Goal: Task Accomplishment & Management: Use online tool/utility

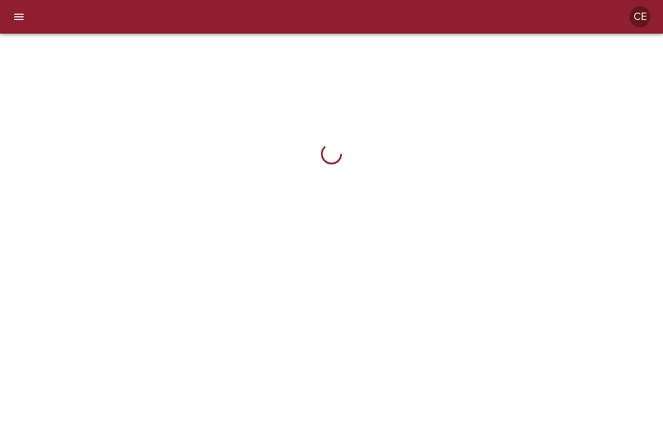
click at [17, 13] on icon "menu" at bounding box center [19, 17] width 13 height 13
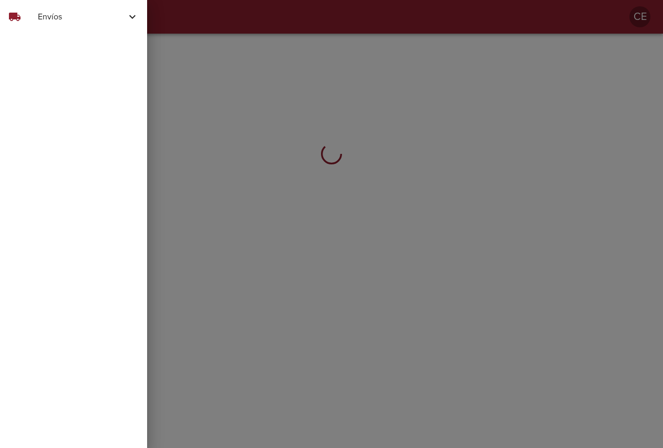
click at [64, 25] on div "local_shipping Envíos" at bounding box center [73, 16] width 147 height 25
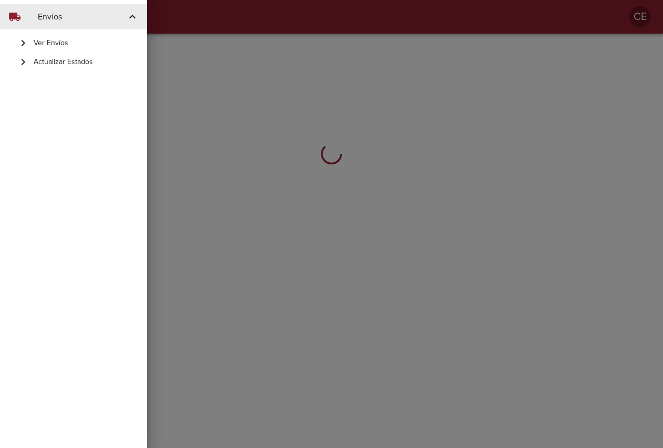
click at [72, 60] on span "Actualizar Estados" at bounding box center [86, 62] width 105 height 11
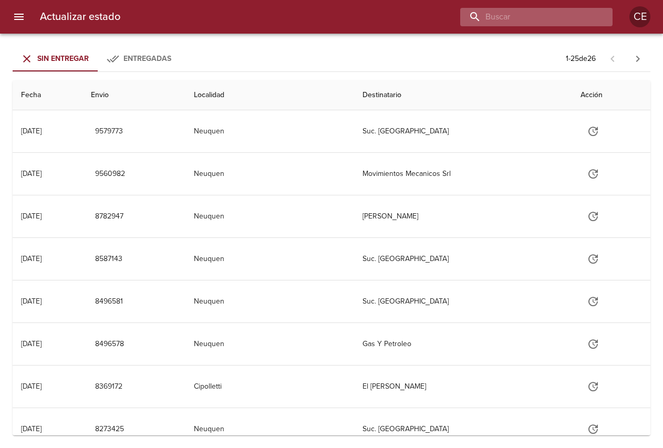
click at [523, 20] on input "buscar" at bounding box center [528, 17] width 135 height 18
type input "16994"
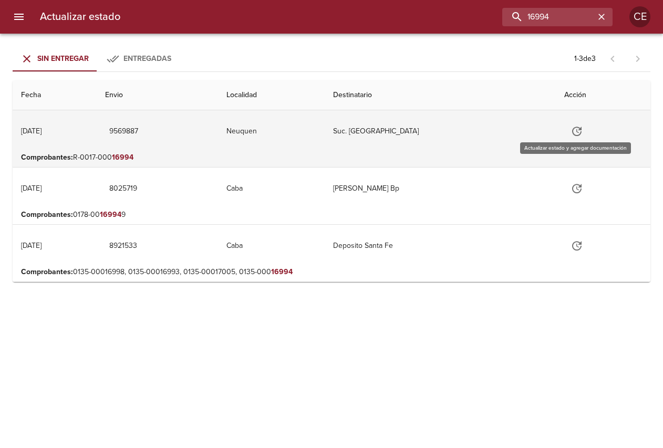
click at [579, 129] on icon "Tabla de envíos del cliente" at bounding box center [577, 131] width 9 height 9
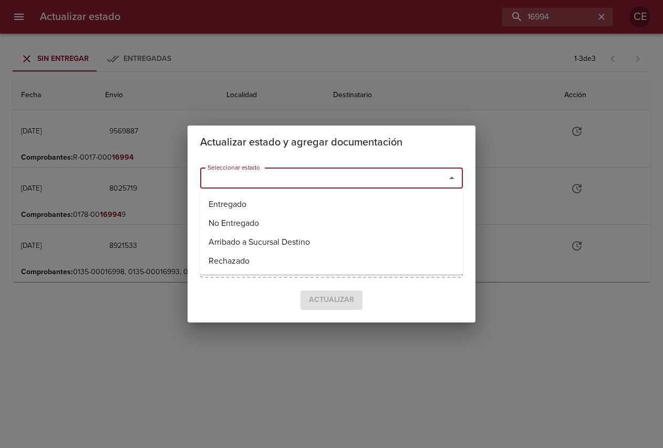
click at [285, 181] on input "Seleccionar estado" at bounding box center [316, 178] width 226 height 15
click at [263, 206] on li "Entregado" at bounding box center [331, 204] width 263 height 19
type input "Entregado"
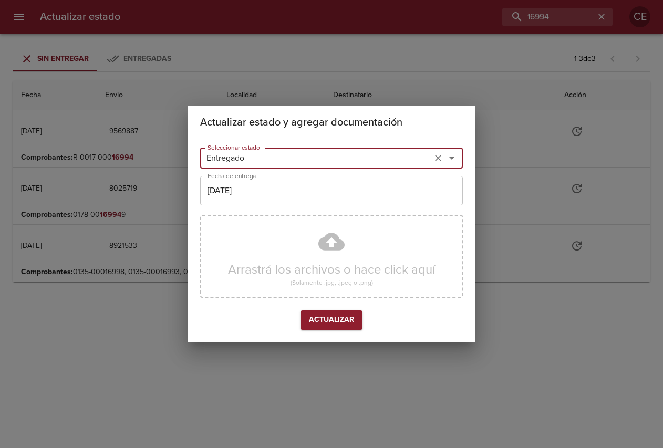
click at [263, 204] on input "[DATE]" at bounding box center [331, 190] width 263 height 29
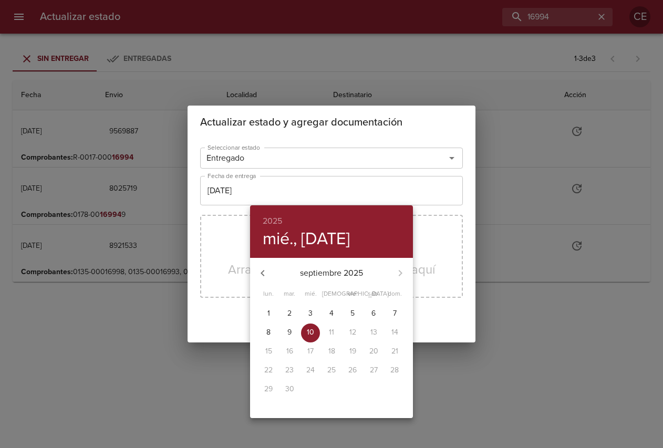
click at [263, 204] on div at bounding box center [331, 224] width 663 height 448
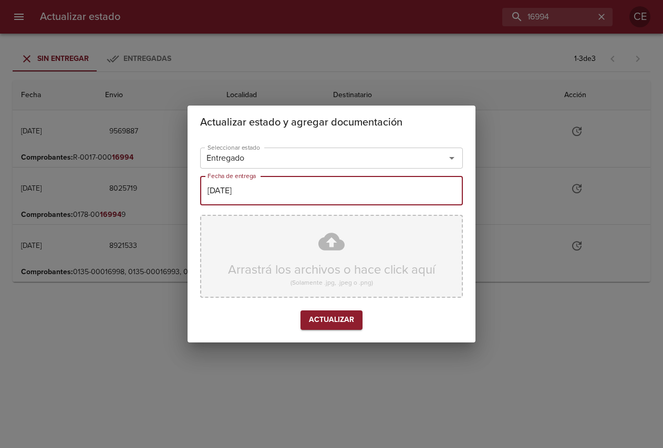
click at [218, 241] on div "Arrastrá los archivos o hace click aquí (Solamente .jpg, .jpeg o .png)" at bounding box center [331, 256] width 263 height 83
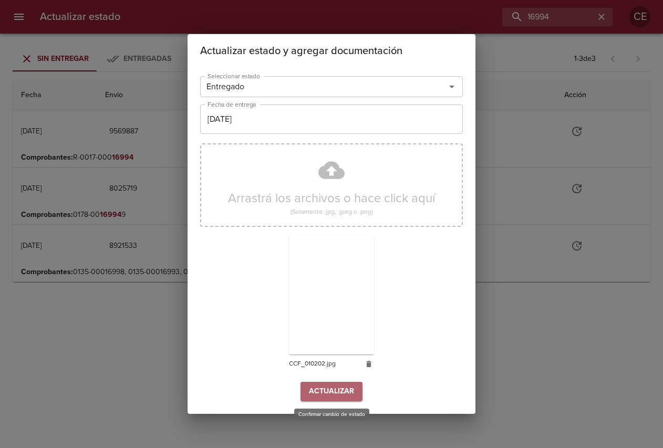
click at [338, 392] on span "Actualizar" at bounding box center [331, 391] width 45 height 13
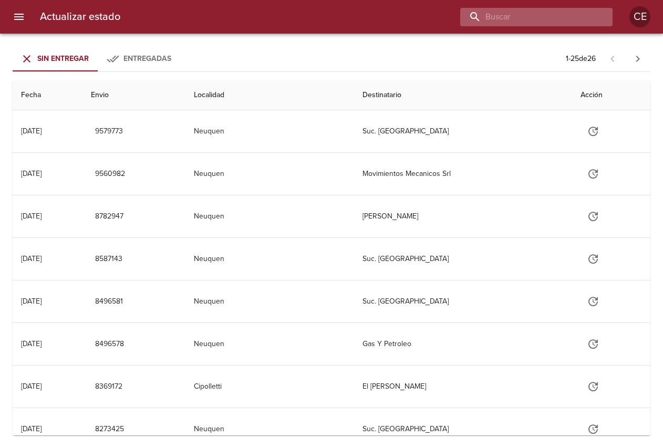
click at [528, 18] on input "buscar" at bounding box center [528, 17] width 135 height 18
type input "9267128"
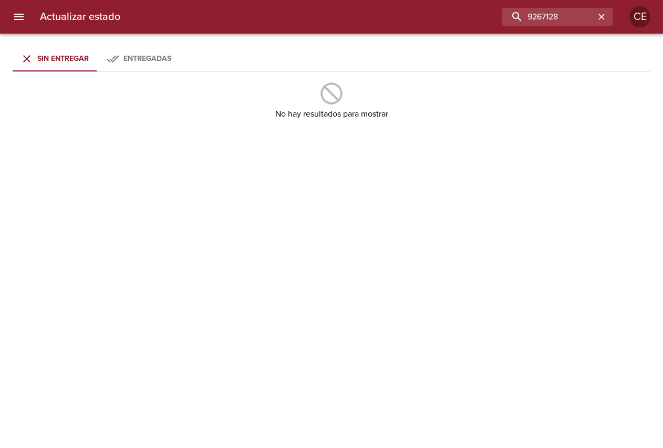
click at [128, 64] on div "Entregadas" at bounding box center [148, 59] width 48 height 13
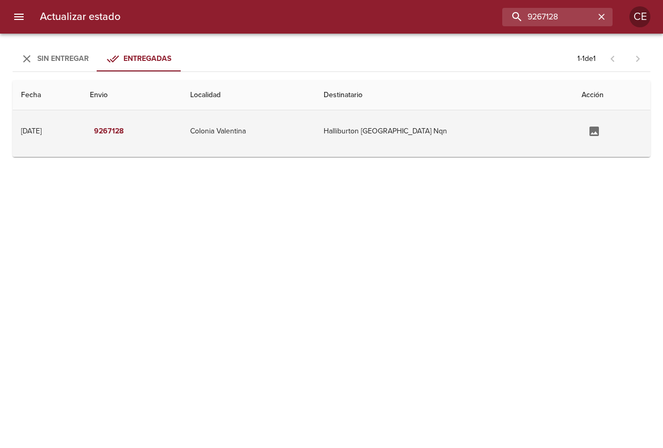
click at [590, 127] on icon "Tabla de envíos del cliente" at bounding box center [594, 131] width 9 height 9
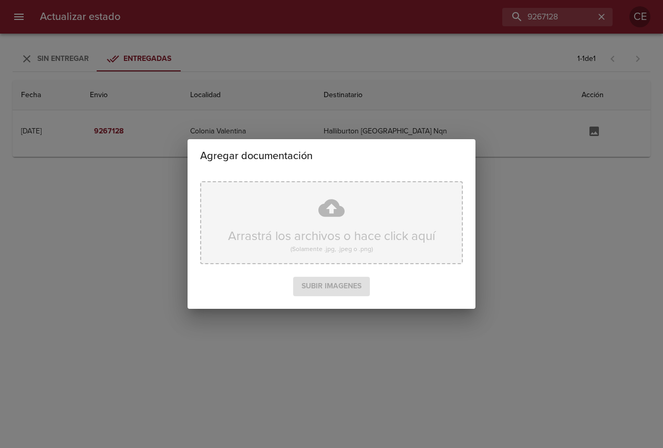
click at [306, 226] on div "Arrastrá los archivos o hace click aquí (Solamente .jpg, .jpeg o .png)" at bounding box center [331, 222] width 263 height 83
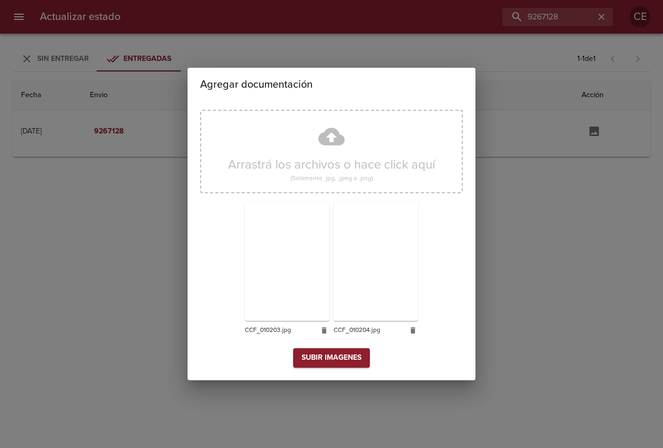
click at [351, 351] on button "Subir imagenes" at bounding box center [331, 358] width 77 height 19
click at [328, 364] on span "Subir imagenes" at bounding box center [332, 358] width 60 height 13
